Goal: Task Accomplishment & Management: Use online tool/utility

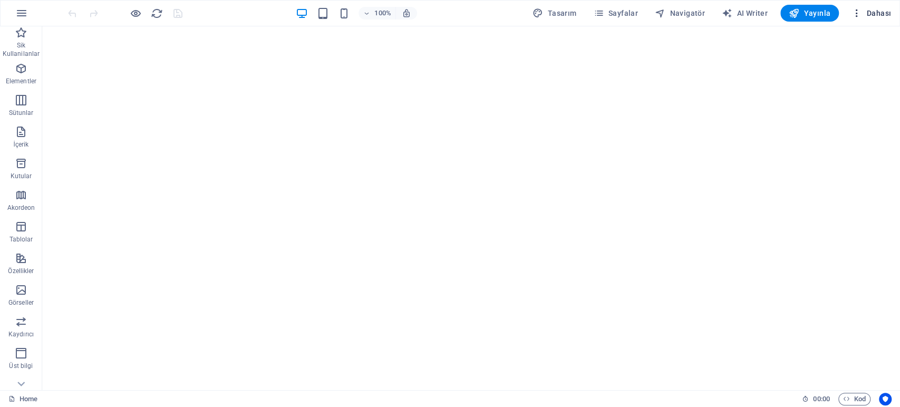
click at [891, 16] on button "Dahası" at bounding box center [871, 13] width 48 height 17
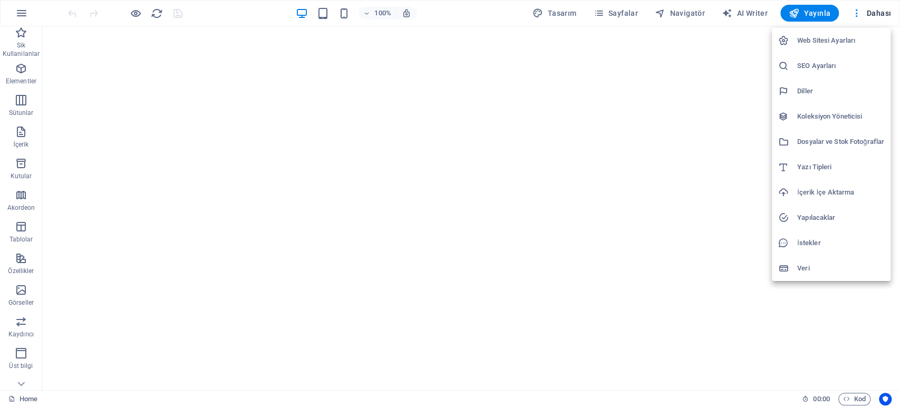
click at [815, 194] on h6 "İçerik İçe Aktarma" at bounding box center [840, 192] width 87 height 13
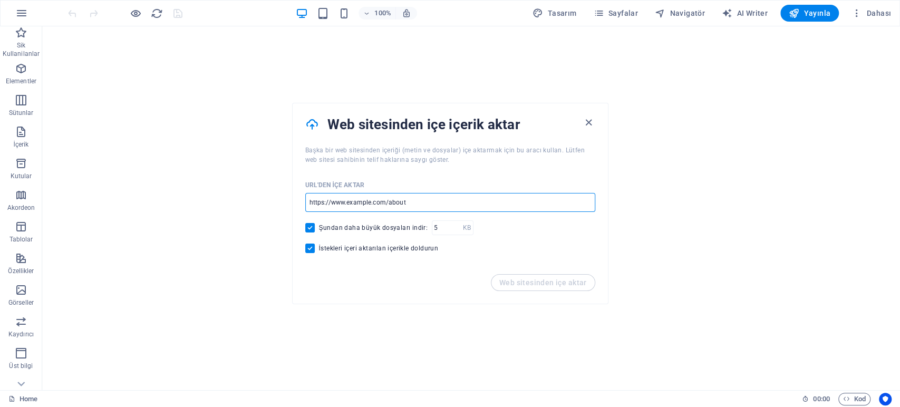
drag, startPoint x: 452, startPoint y: 198, endPoint x: 302, endPoint y: 202, distance: 149.2
click at [302, 202] on div "URL'den içe aktar ​ Şundan daha büyük dosyaları indir: KB ​ İstekleri içeri akt…" at bounding box center [449, 219] width 315 height 110
drag, startPoint x: 427, startPoint y: 205, endPoint x: 323, endPoint y: 199, distance: 104.5
click at [323, 199] on input "url" at bounding box center [450, 202] width 290 height 19
click at [438, 204] on input "url" at bounding box center [450, 202] width 290 height 19
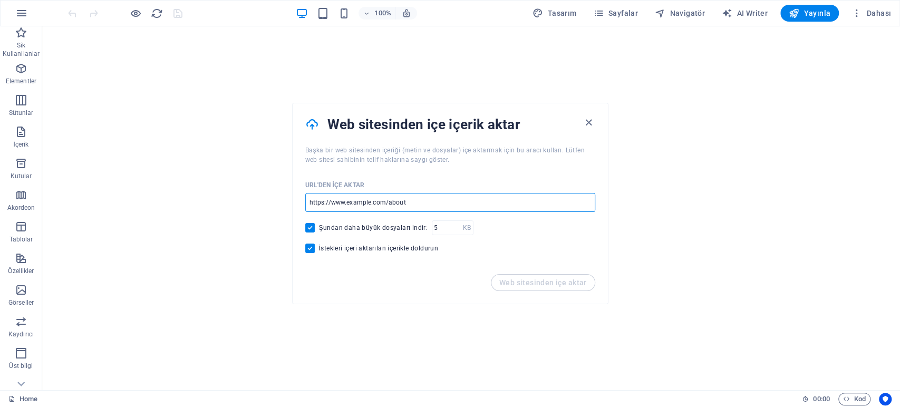
paste input "[URL][DOMAIN_NAME]"
type input "[URL][DOMAIN_NAME]"
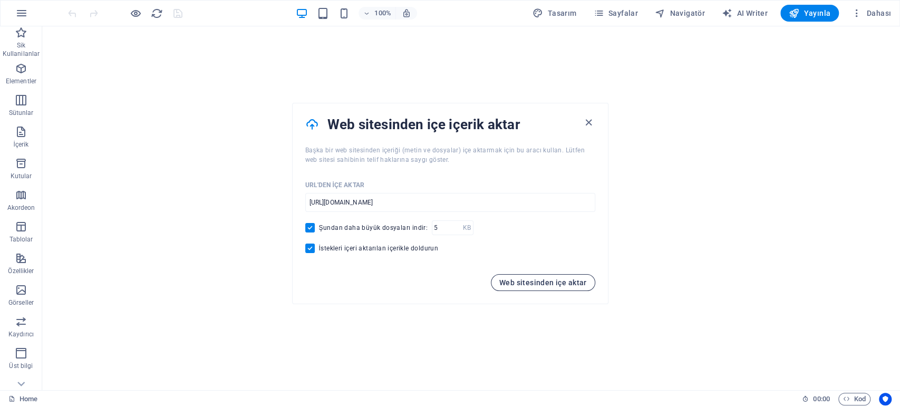
click at [534, 281] on span "Web sitesinden içe aktar" at bounding box center [542, 282] width 87 height 8
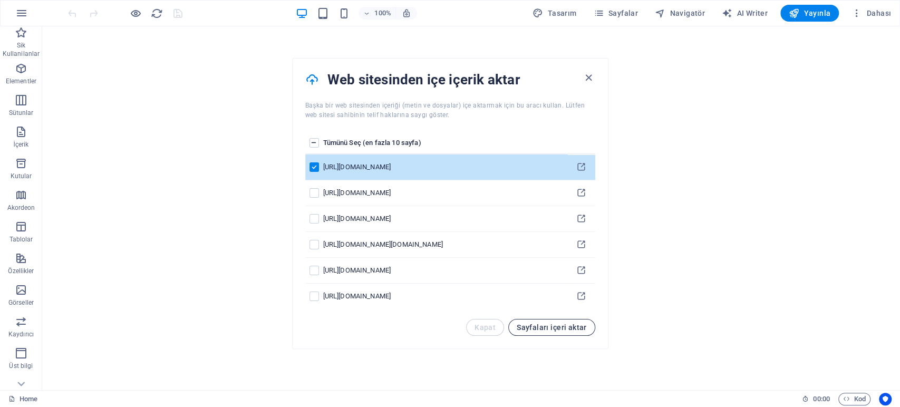
click at [559, 327] on span "Sayfaları içeri aktar" at bounding box center [551, 327] width 70 height 8
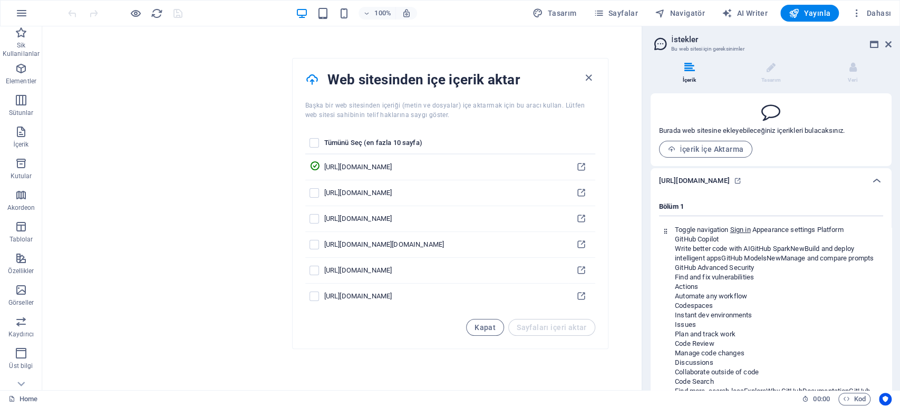
scroll to position [114, 0]
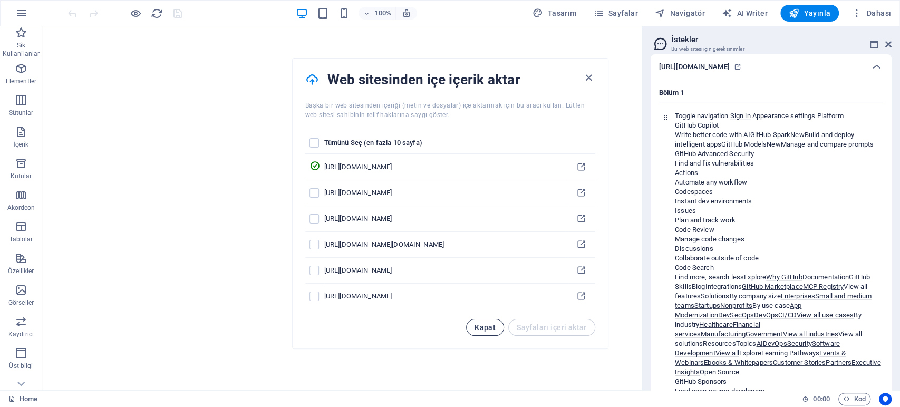
click at [492, 327] on span "Kapat" at bounding box center [484, 327] width 21 height 8
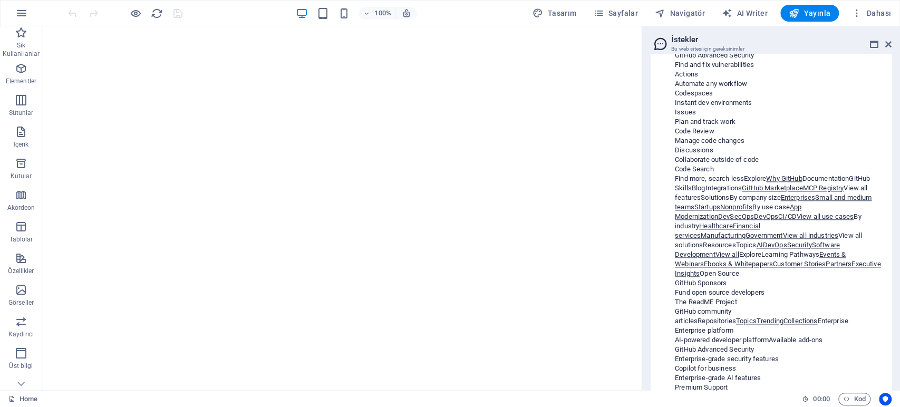
scroll to position [1109, 0]
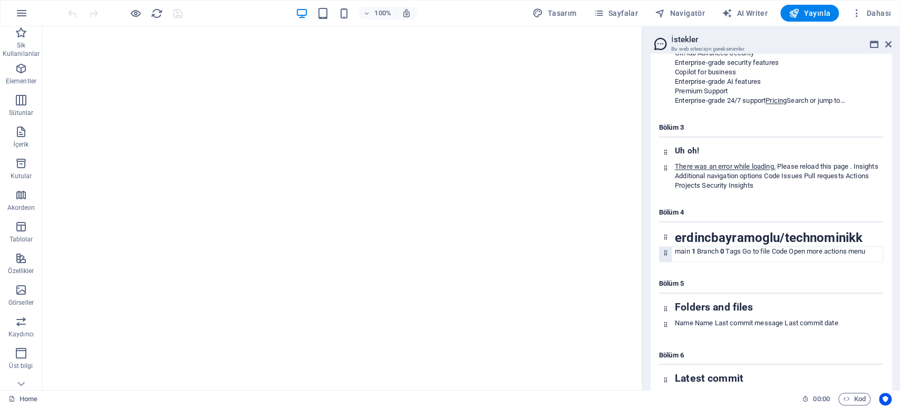
click at [814, 255] on span "Open more actions menu" at bounding box center [826, 251] width 76 height 8
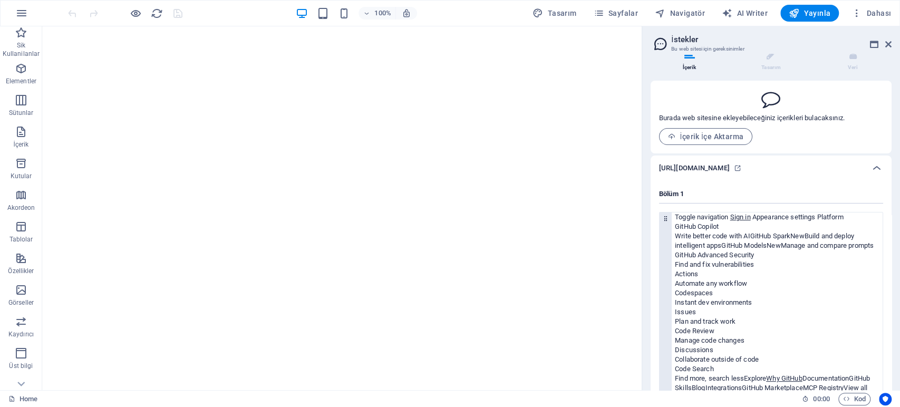
scroll to position [0, 0]
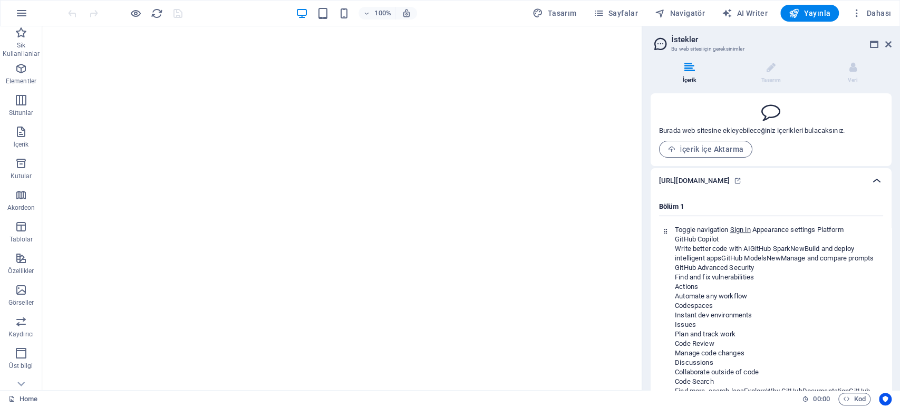
click at [870, 179] on icon at bounding box center [876, 180] width 13 height 13
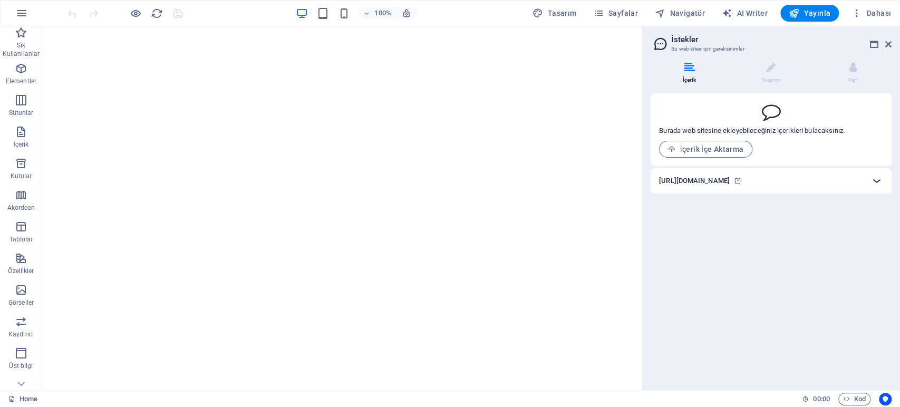
click at [868, 179] on div at bounding box center [876, 180] width 25 height 25
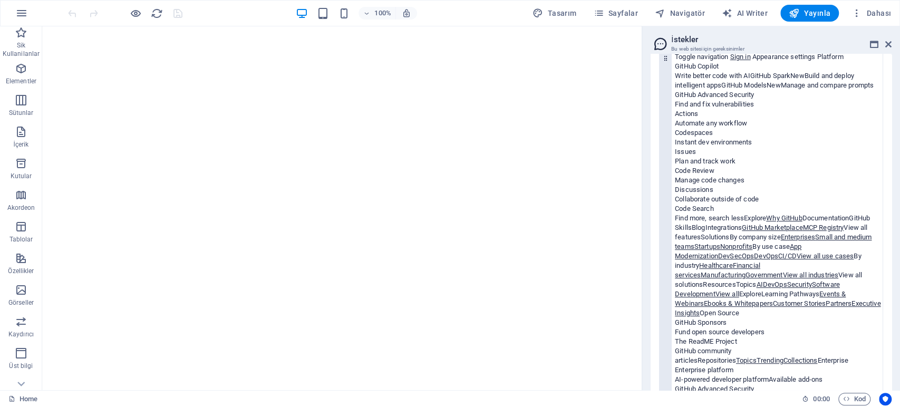
scroll to position [175, 0]
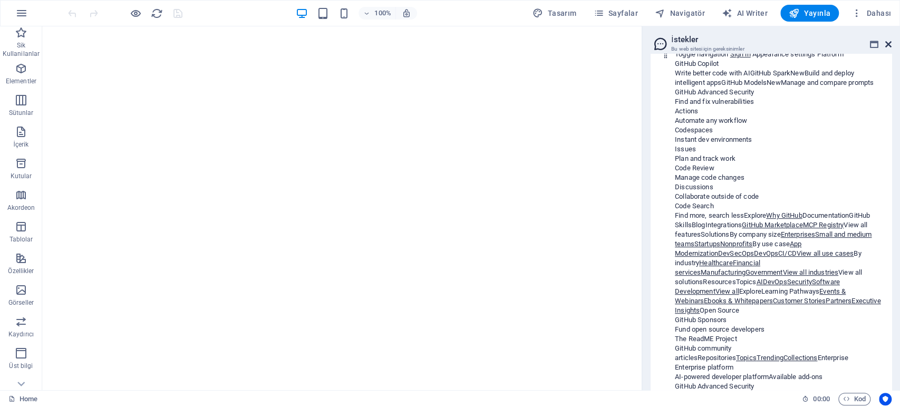
click at [890, 43] on icon at bounding box center [888, 44] width 6 height 8
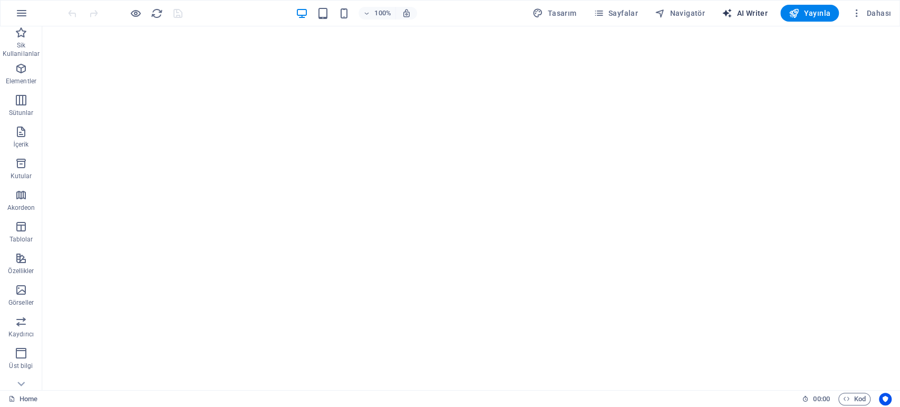
click at [751, 15] on span "AI Writer" at bounding box center [744, 13] width 46 height 11
select select "English"
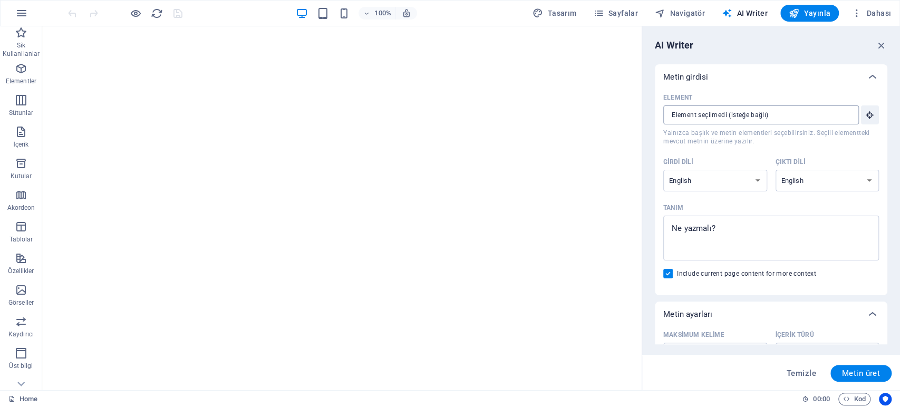
click at [841, 113] on input "Element ​ Yalnızca başlık ve metin elementleri seçebilirsiniz. Seçili elementte…" at bounding box center [757, 114] width 188 height 19
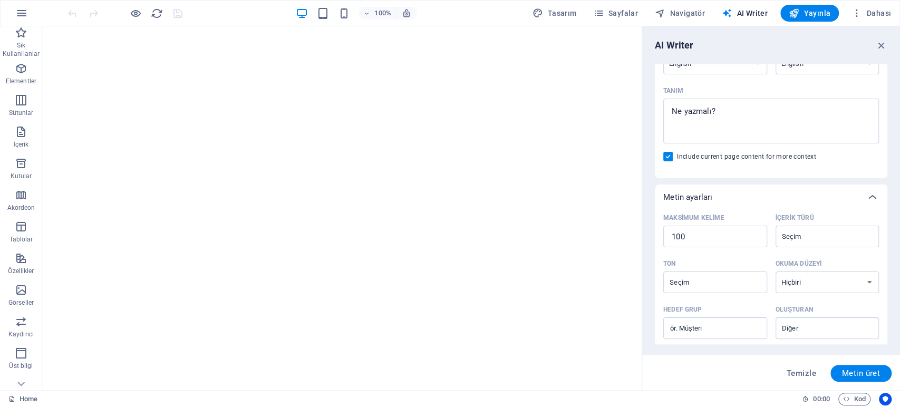
scroll to position [0, 0]
